Goal: Task Accomplishment & Management: Use online tool/utility

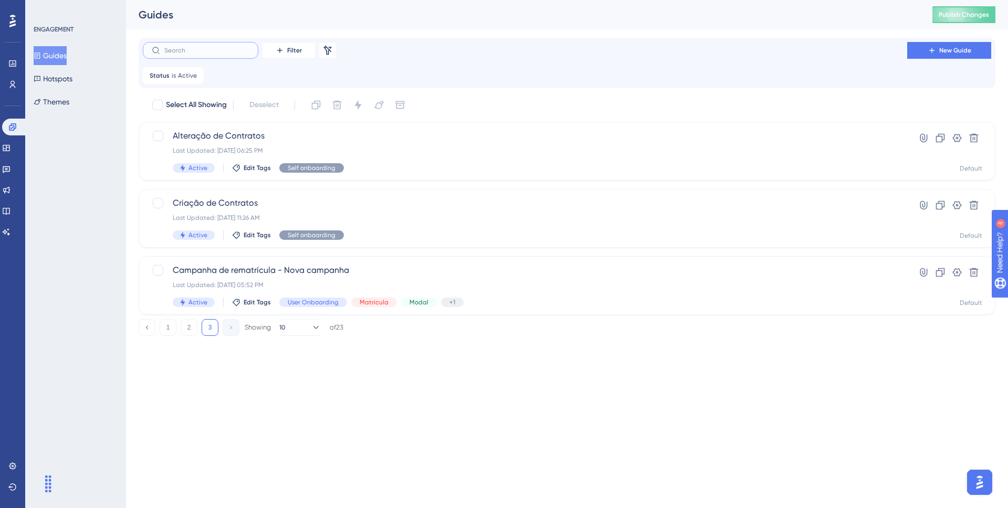
click at [216, 49] on input "text" at bounding box center [206, 50] width 85 height 7
click at [165, 324] on button "1" at bounding box center [168, 327] width 17 height 17
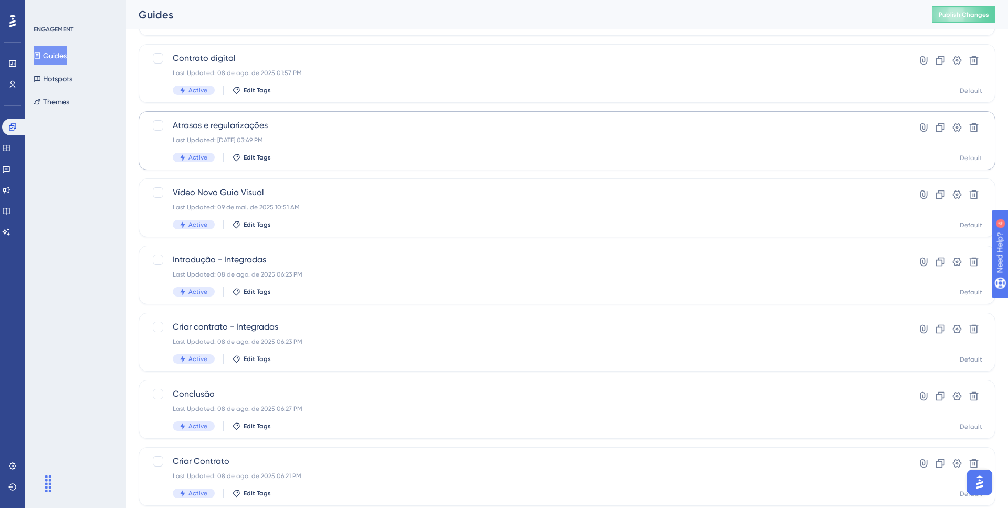
scroll to position [332, 0]
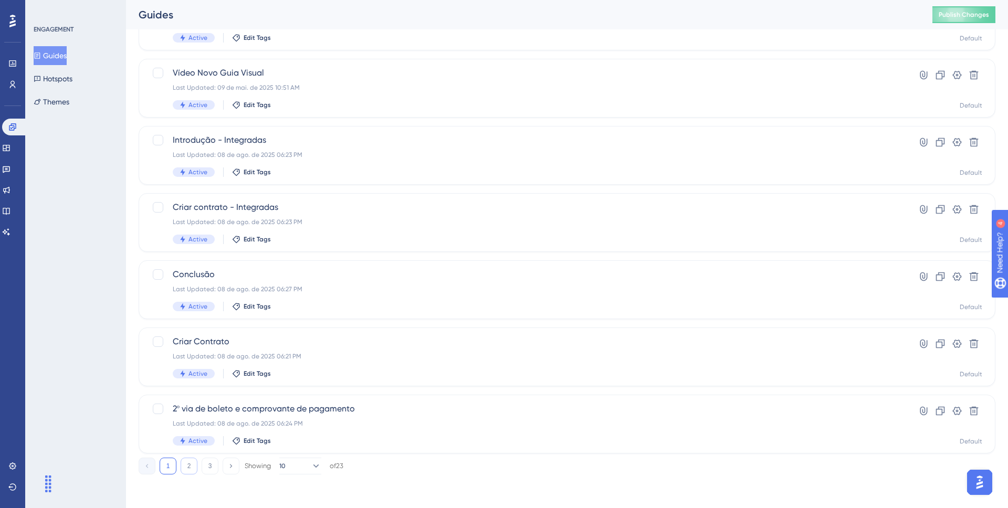
click at [191, 462] on button "2" at bounding box center [189, 466] width 17 height 17
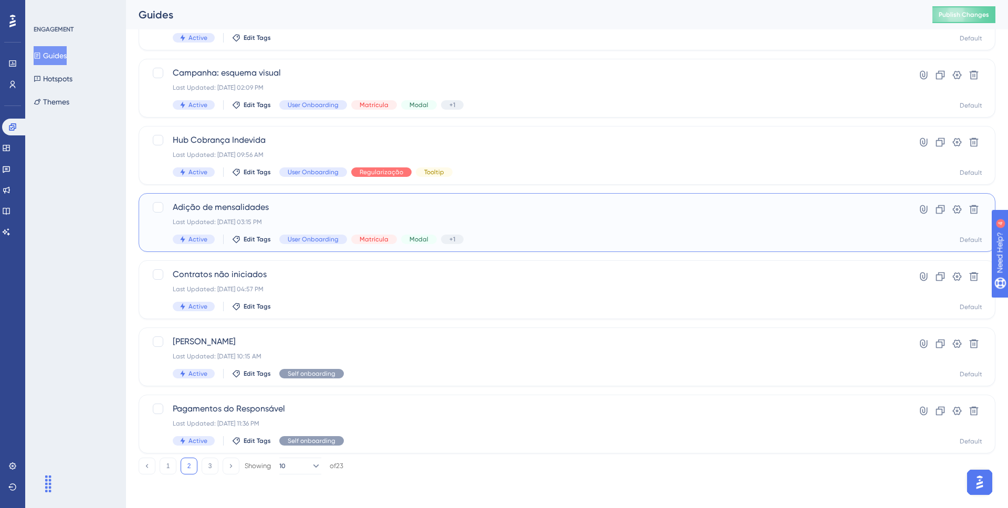
click at [251, 203] on span "Adição de mensalidades" at bounding box center [525, 207] width 704 height 13
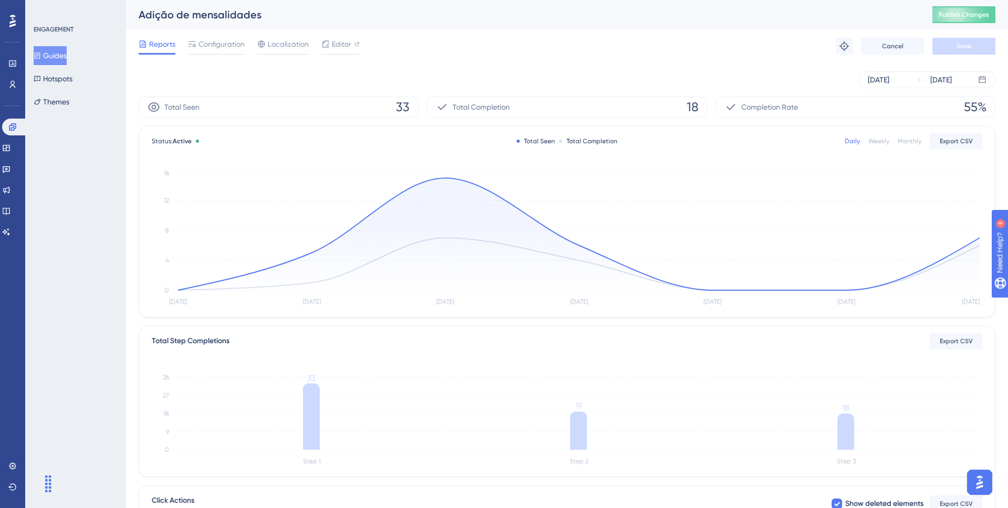
click at [319, 44] on div "Reports Configuration Localization Editor" at bounding box center [249, 46] width 221 height 17
click at [333, 46] on span "Editor" at bounding box center [341, 44] width 19 height 13
click at [947, 16] on span "Publish Changes" at bounding box center [963, 14] width 50 height 8
click at [504, 70] on div "Aug 05 2025 Aug 11 2025" at bounding box center [567, 80] width 856 height 34
click at [59, 55] on button "Guides" at bounding box center [50, 55] width 33 height 19
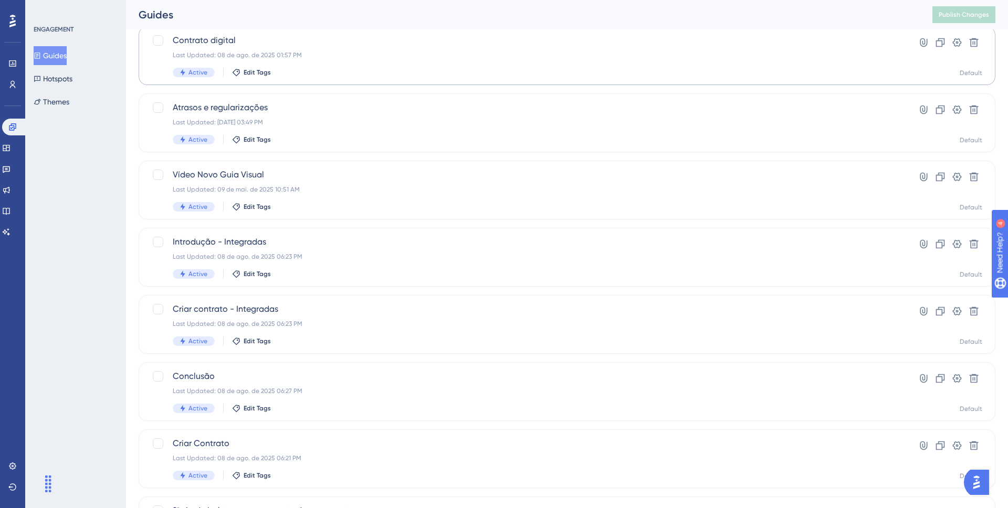
scroll to position [332, 0]
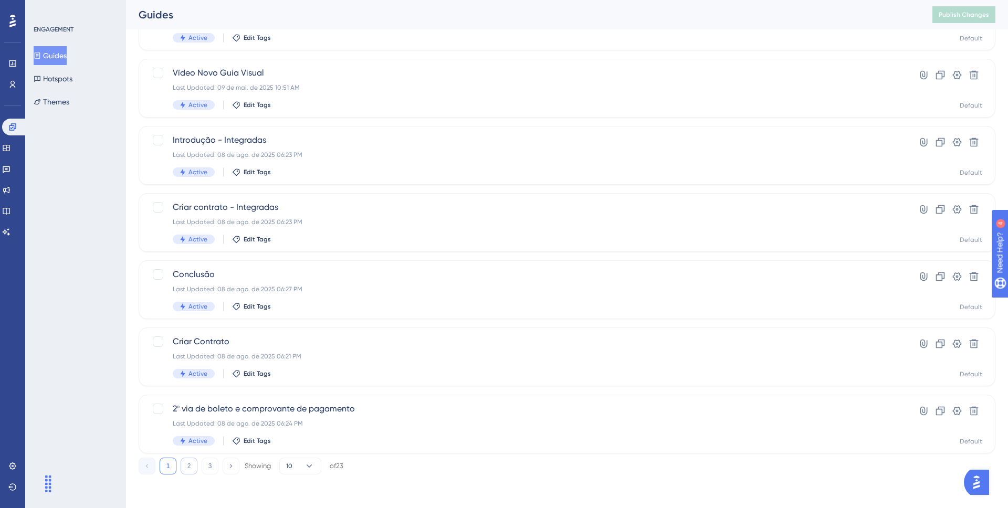
click at [187, 465] on button "2" at bounding box center [189, 466] width 17 height 17
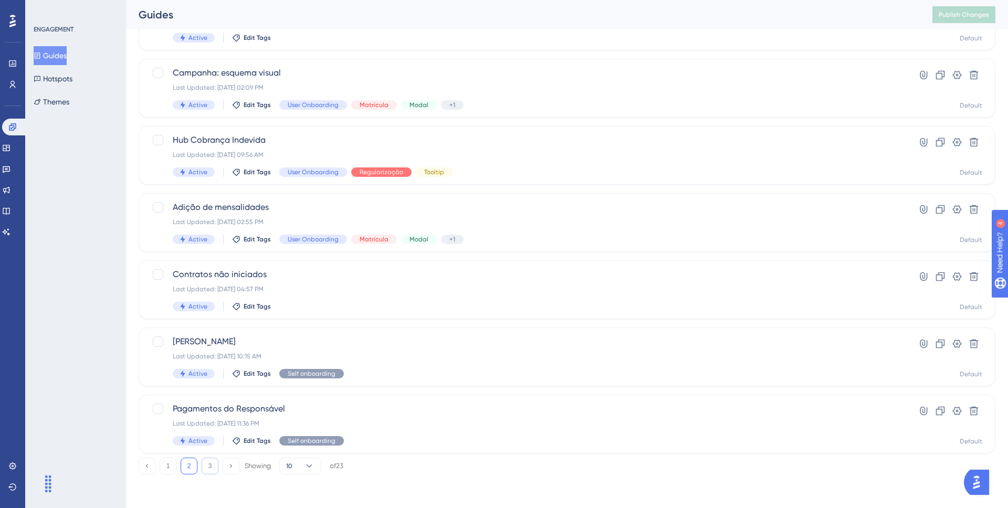
click at [211, 463] on button "3" at bounding box center [210, 466] width 17 height 17
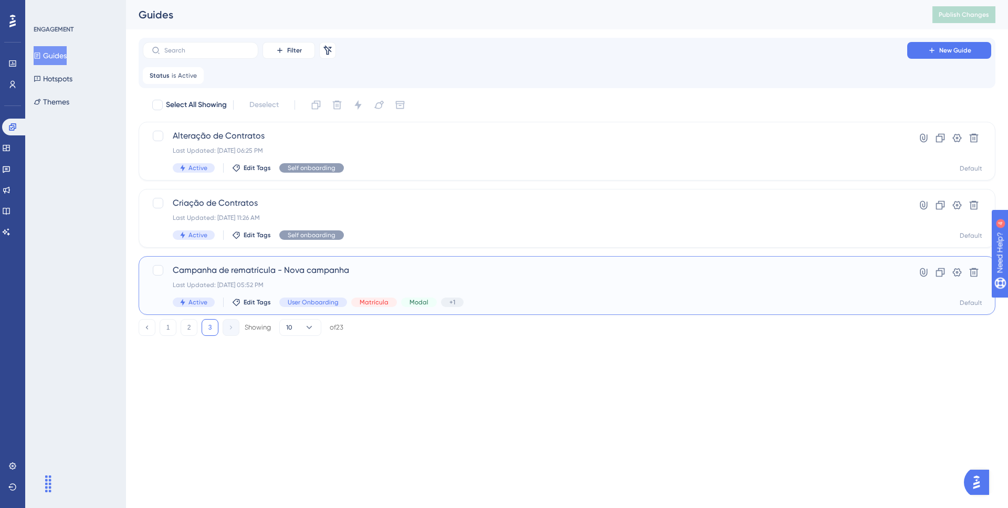
click at [275, 268] on span "Campanha de rematrícula - Nova campanha" at bounding box center [525, 270] width 704 height 13
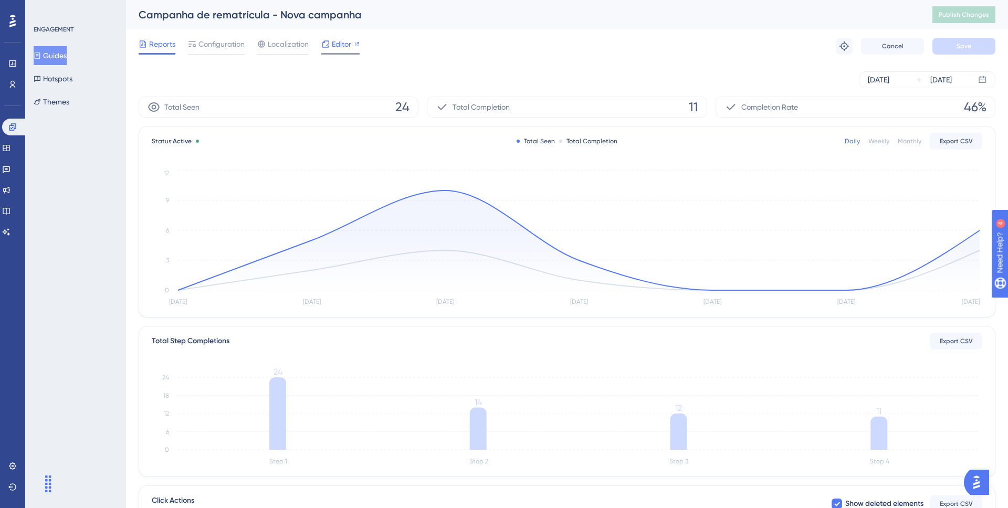
click at [337, 47] on span "Editor" at bounding box center [341, 44] width 19 height 13
click at [218, 40] on span "Configuration" at bounding box center [221, 44] width 46 height 13
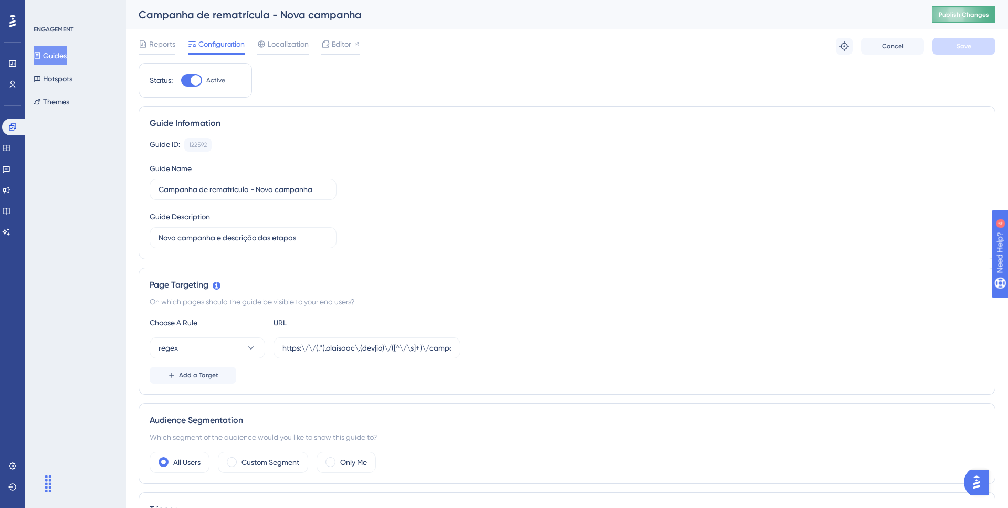
click at [952, 17] on span "Publish Changes" at bounding box center [963, 14] width 50 height 8
click at [65, 51] on button "Guides" at bounding box center [50, 55] width 33 height 19
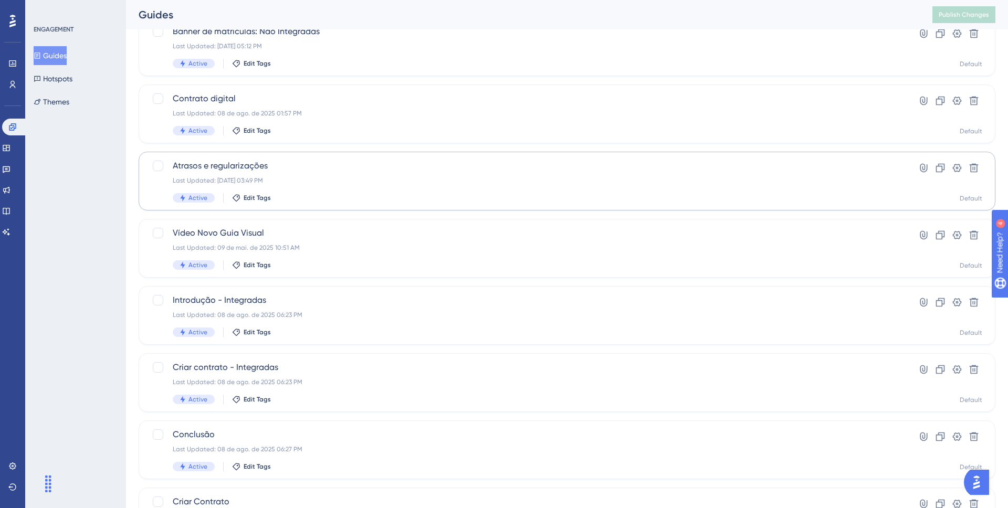
scroll to position [332, 0]
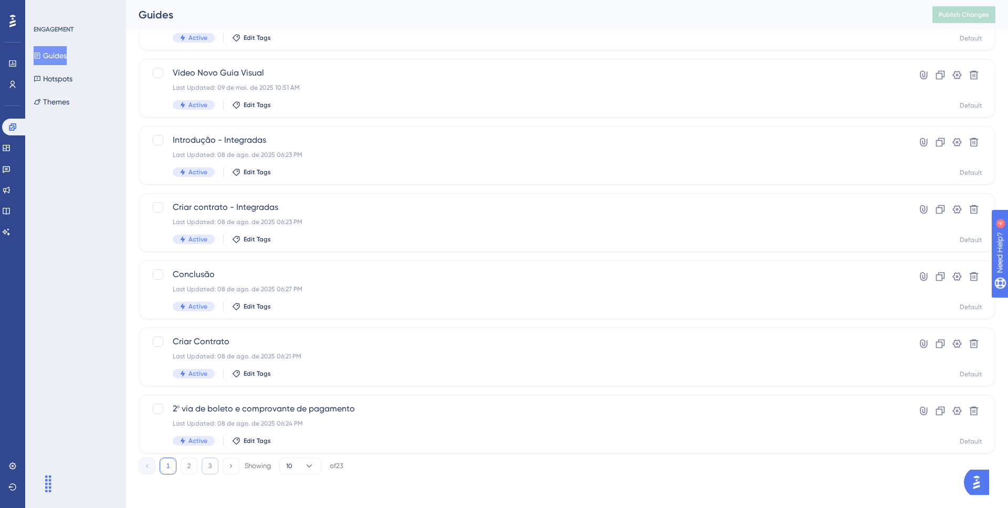
click at [216, 463] on button "3" at bounding box center [210, 466] width 17 height 17
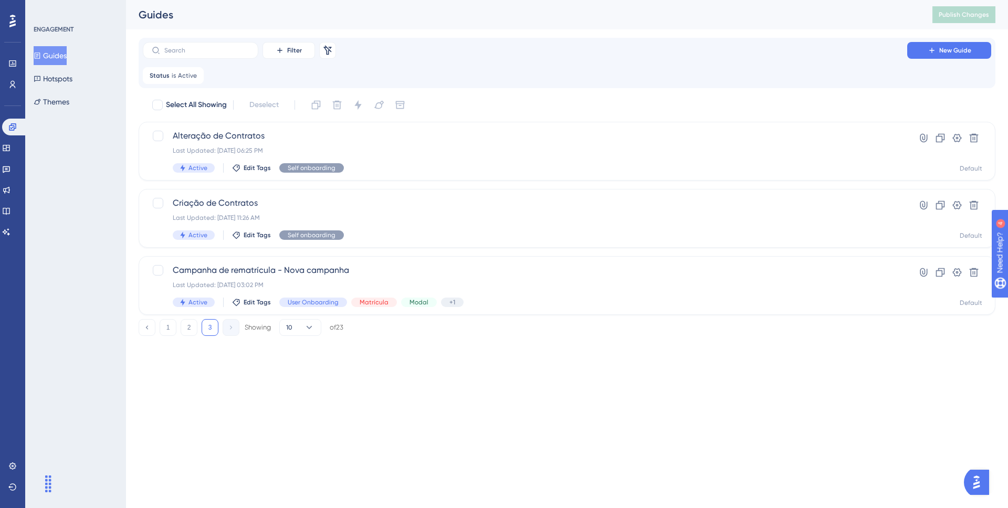
scroll to position [0, 0]
click at [189, 329] on button "2" at bounding box center [189, 327] width 17 height 17
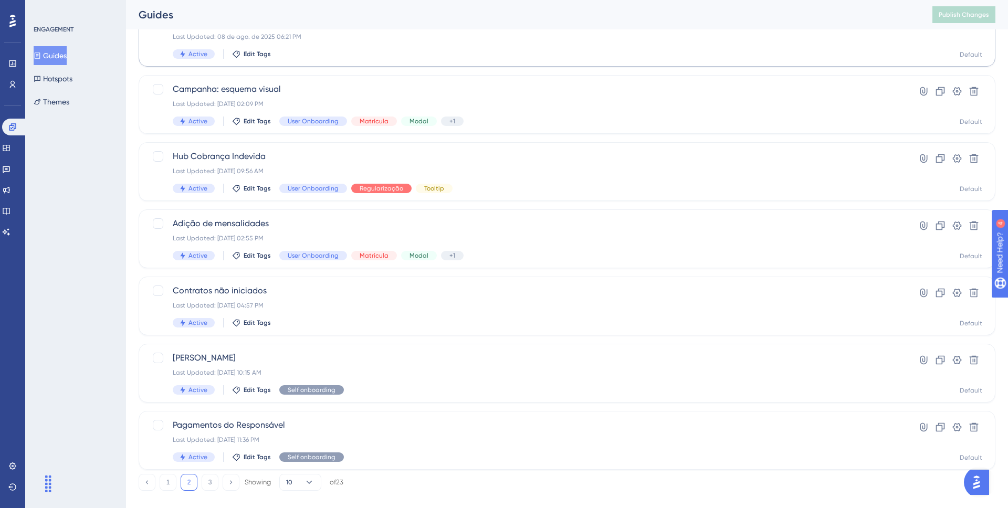
scroll to position [332, 0]
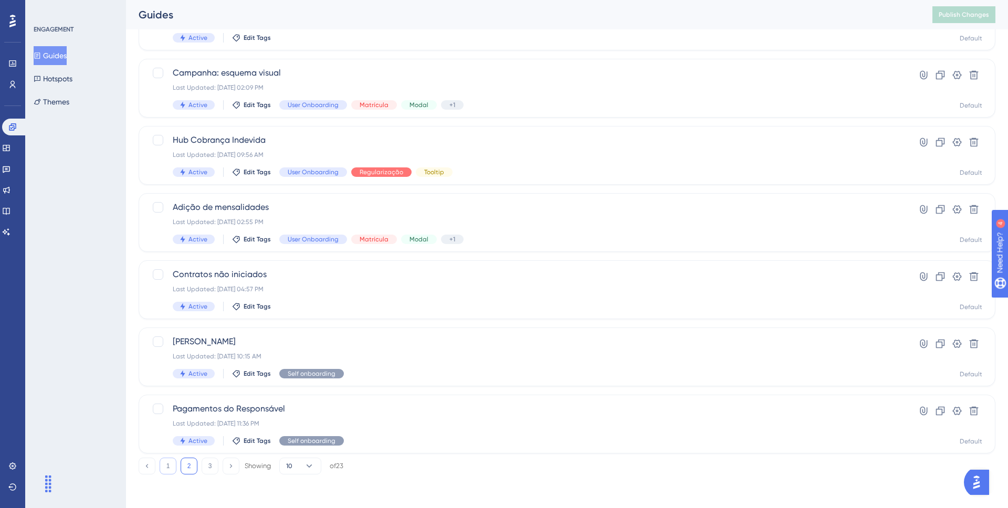
click at [165, 462] on button "1" at bounding box center [168, 466] width 17 height 17
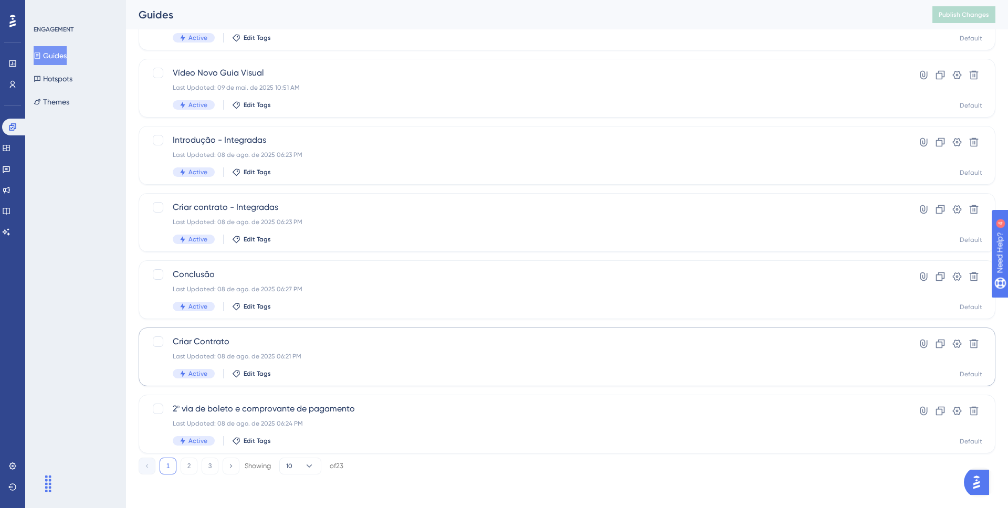
scroll to position [0, 0]
